Goal: Task Accomplishment & Management: Use online tool/utility

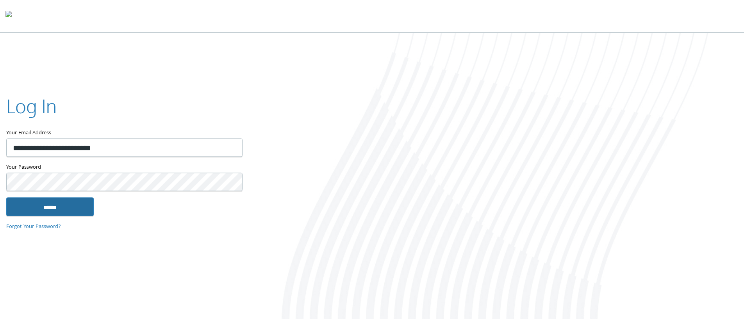
click at [59, 214] on input "******" at bounding box center [49, 206] width 87 height 19
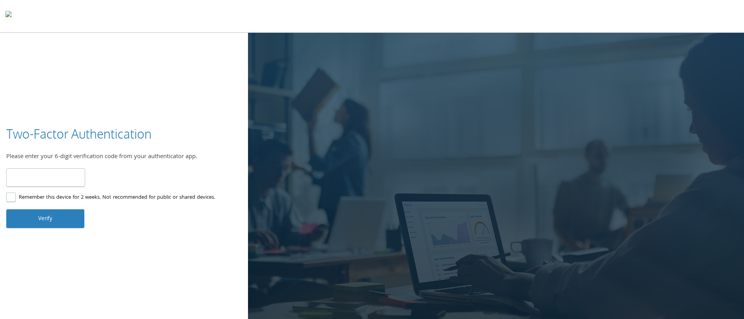
paste input "******"
type input "******"
